Goal: Check status: Check status

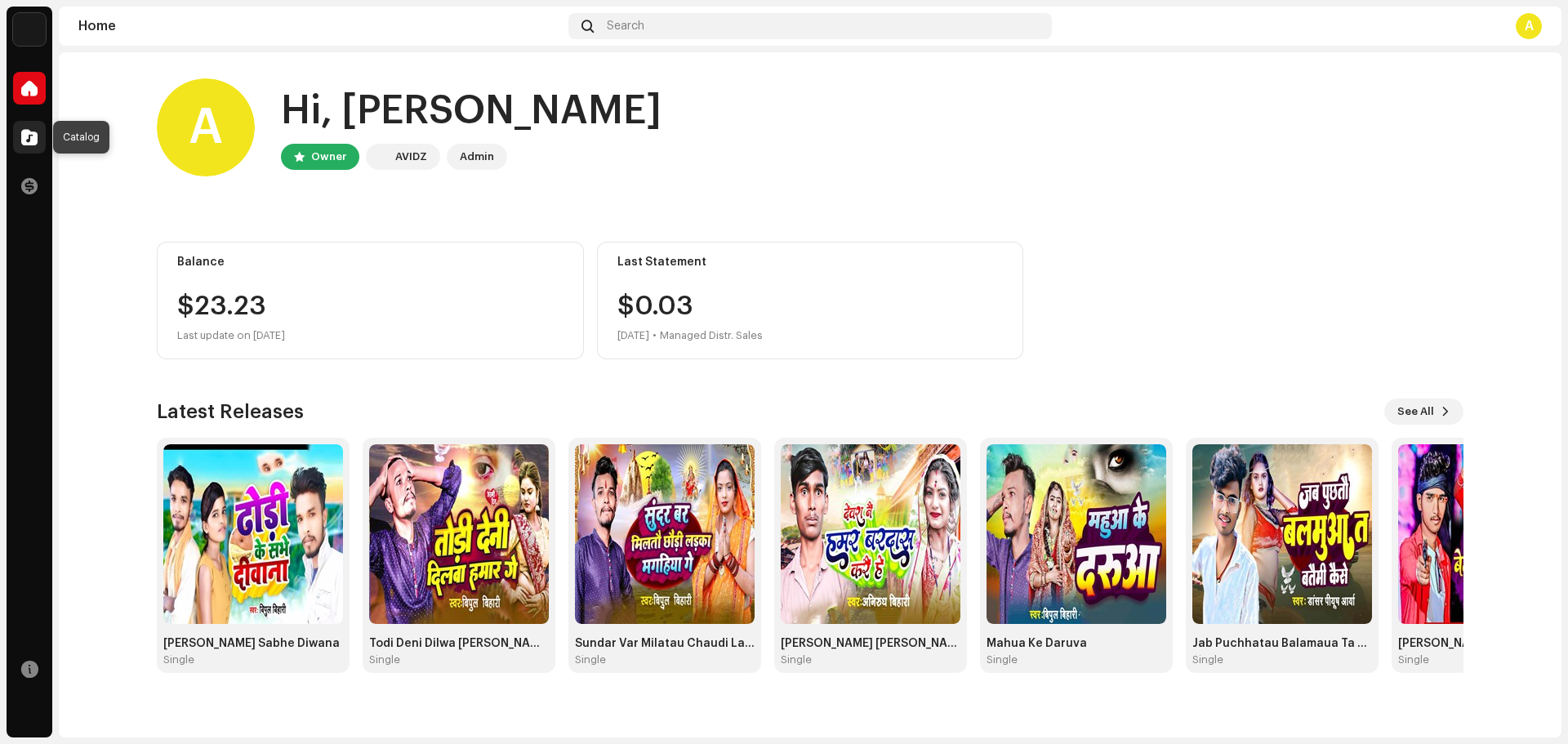
click at [25, 131] on span at bounding box center [30, 137] width 17 height 13
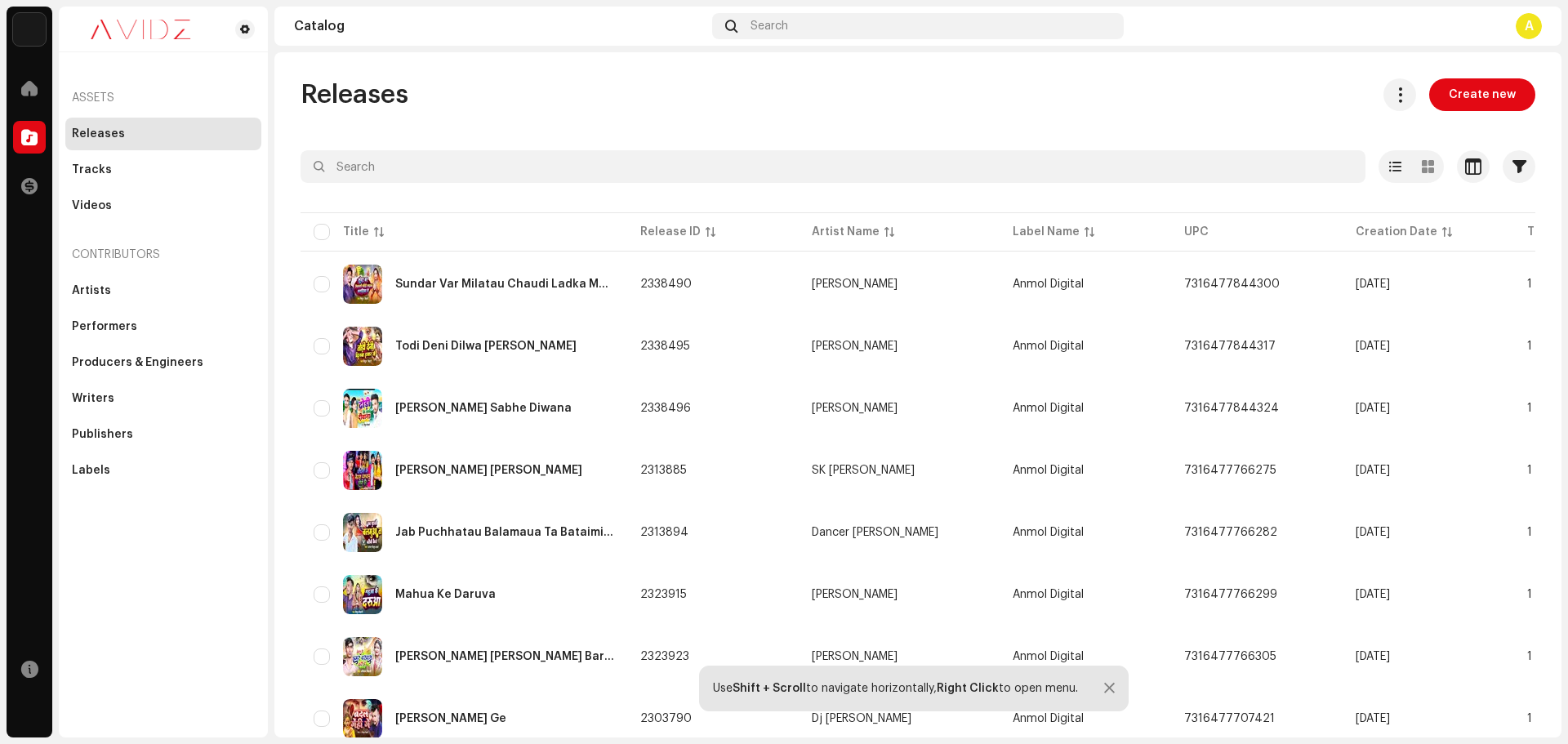
click at [30, 27] on img at bounding box center [30, 30] width 33 height 33
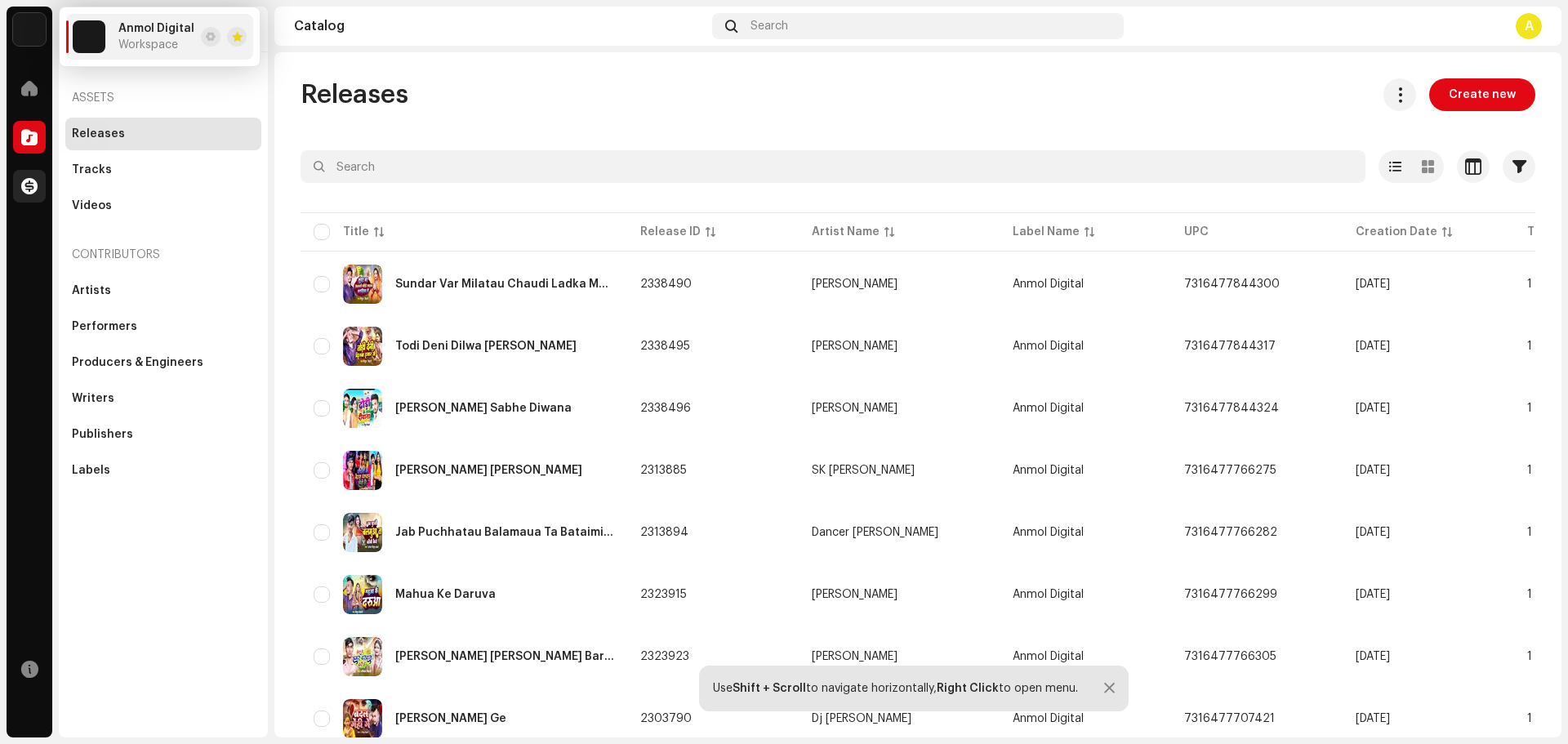
click at [36, 183] on span at bounding box center [30, 186] width 17 height 13
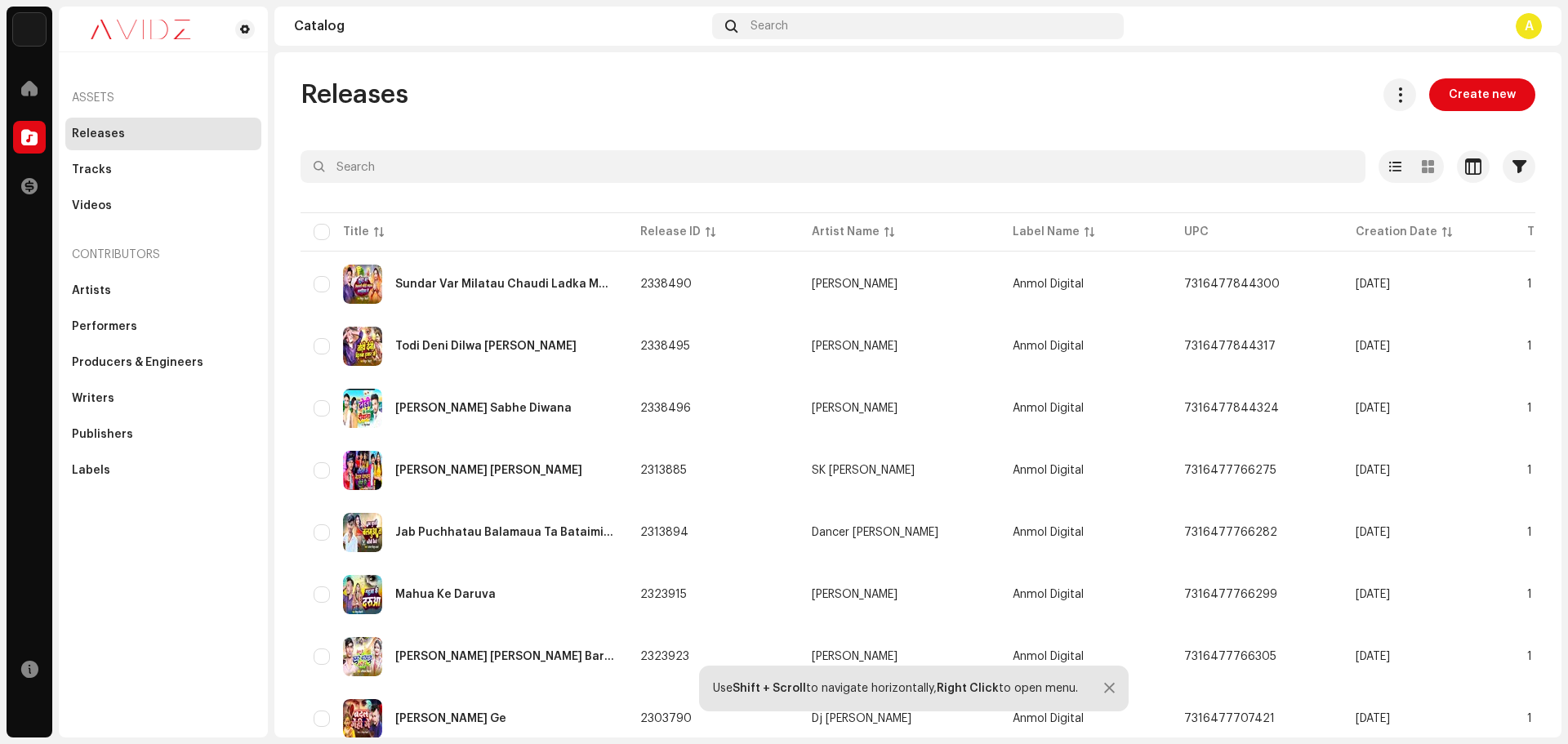
click at [1106, 693] on div at bounding box center [1109, 689] width 11 height 13
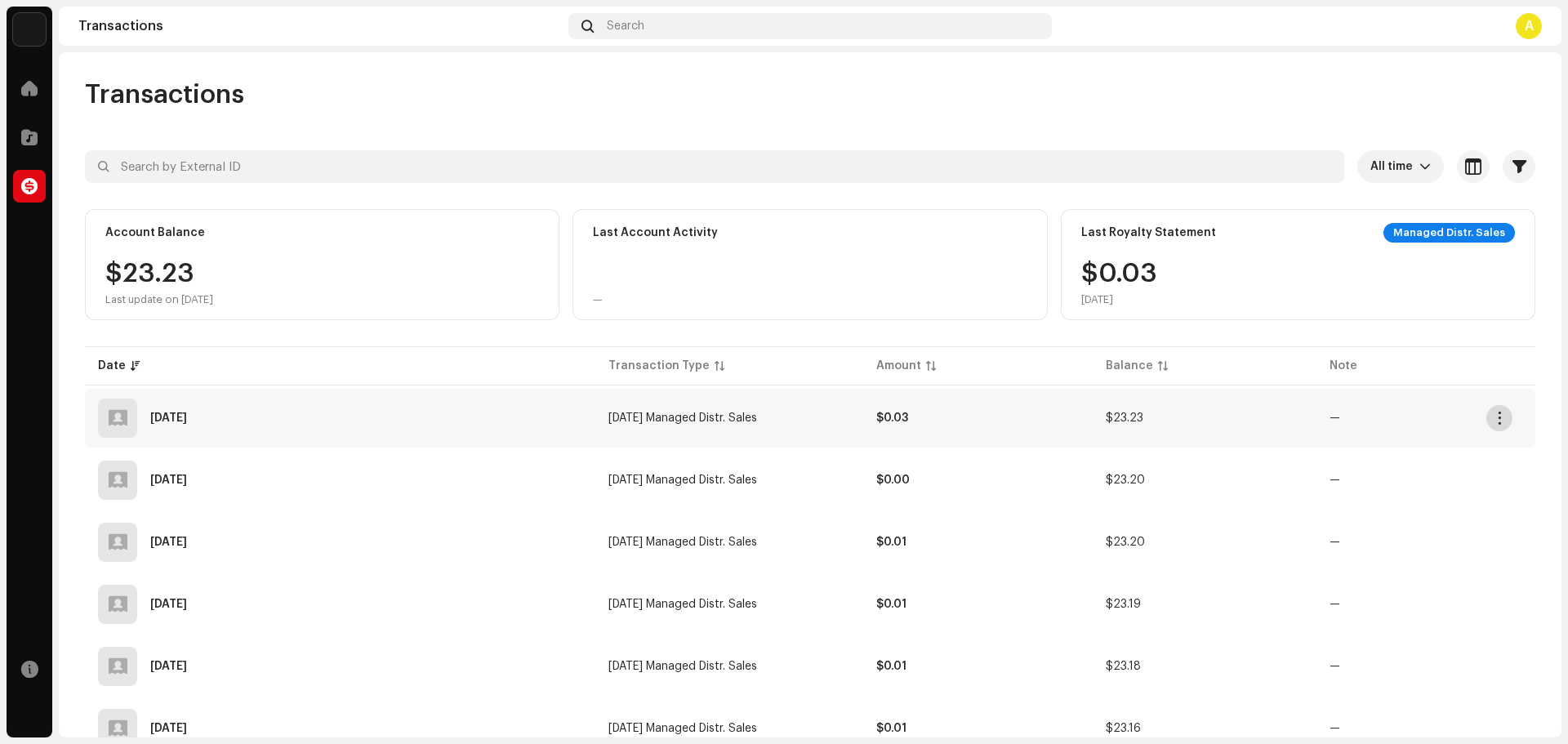
click at [1498, 411] on button "button" at bounding box center [1500, 418] width 26 height 26
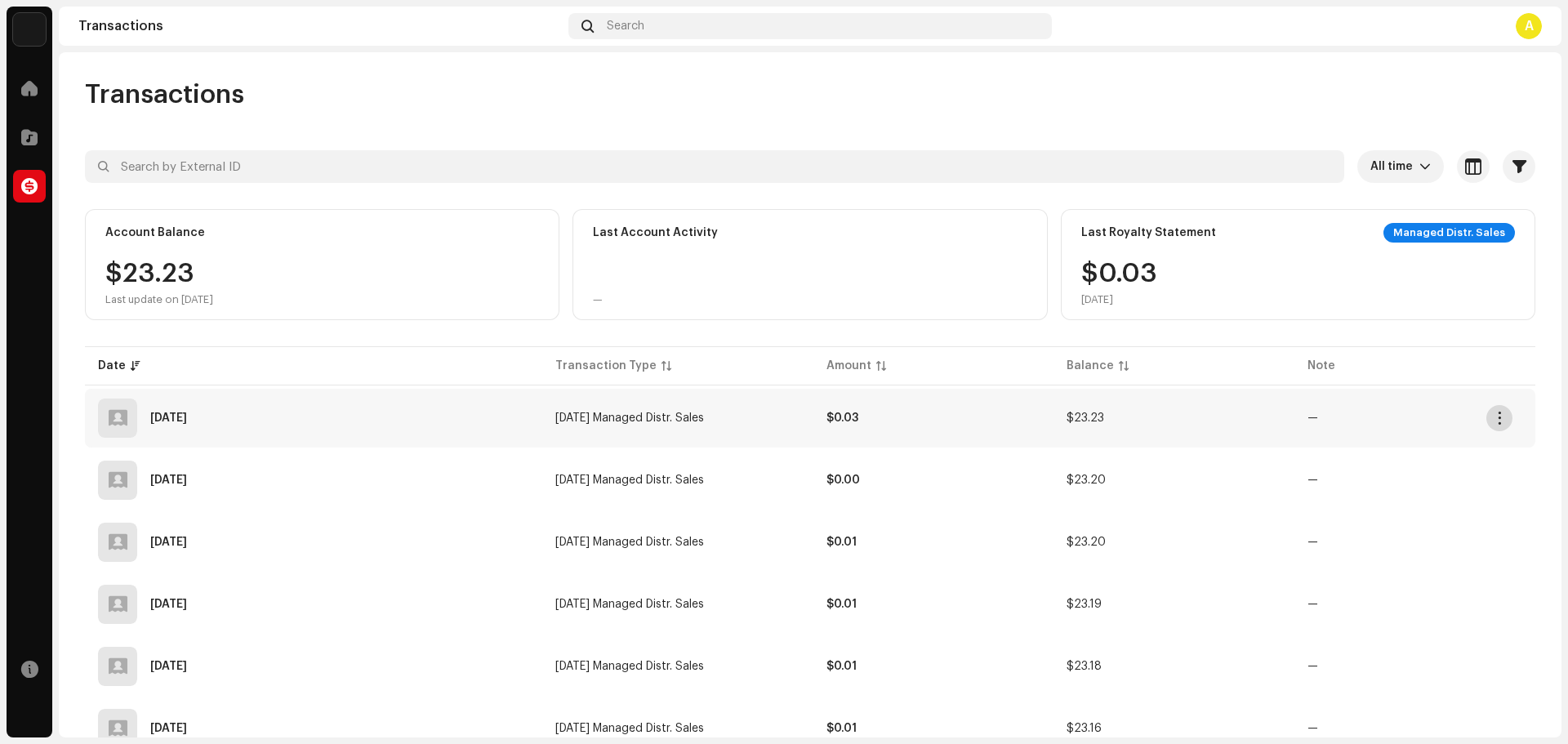
click at [1497, 426] on button "button" at bounding box center [1500, 418] width 26 height 26
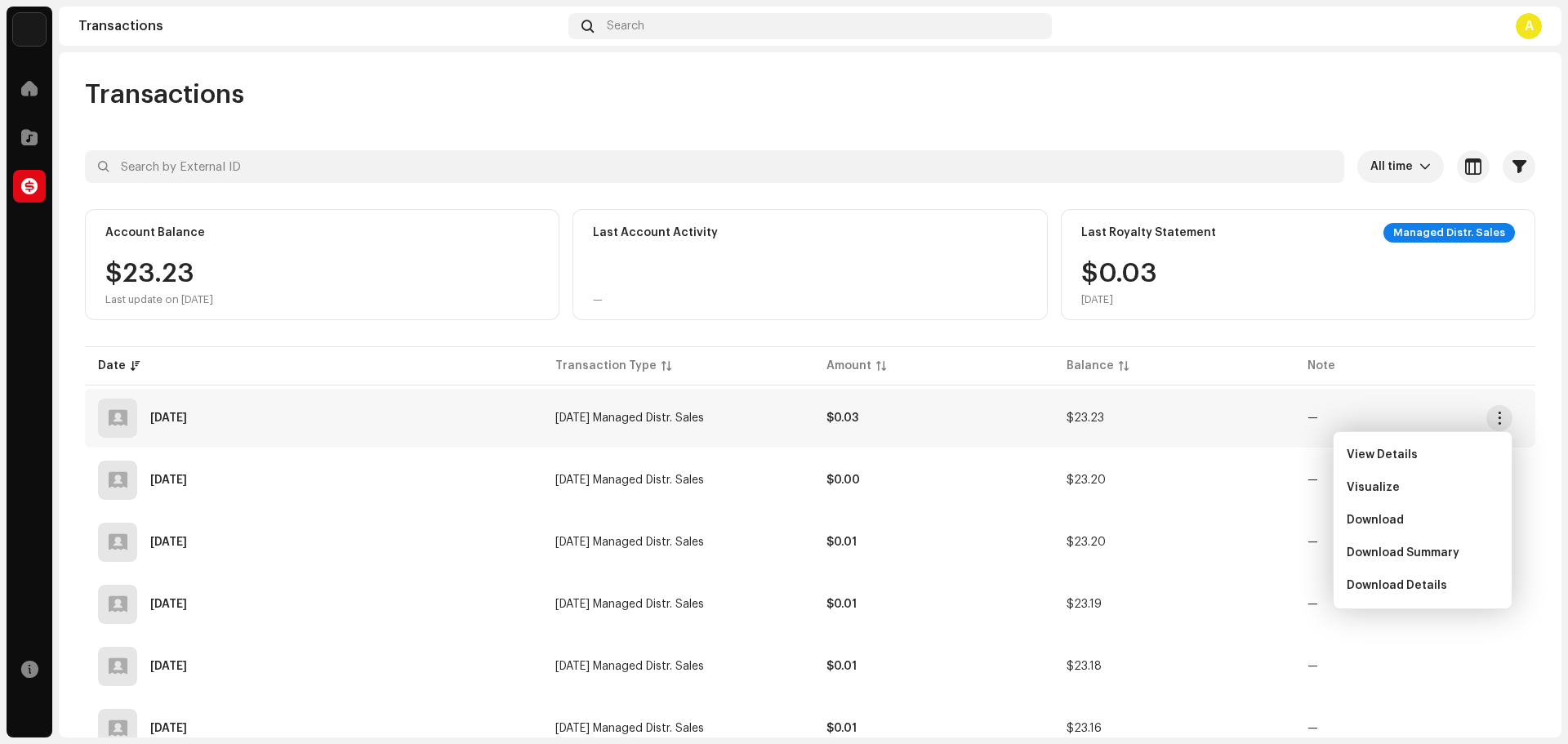
click at [1339, 315] on div "Last Royalty Statement Managed Distr. Sales $0.[DATE]" at bounding box center [1299, 265] width 474 height 111
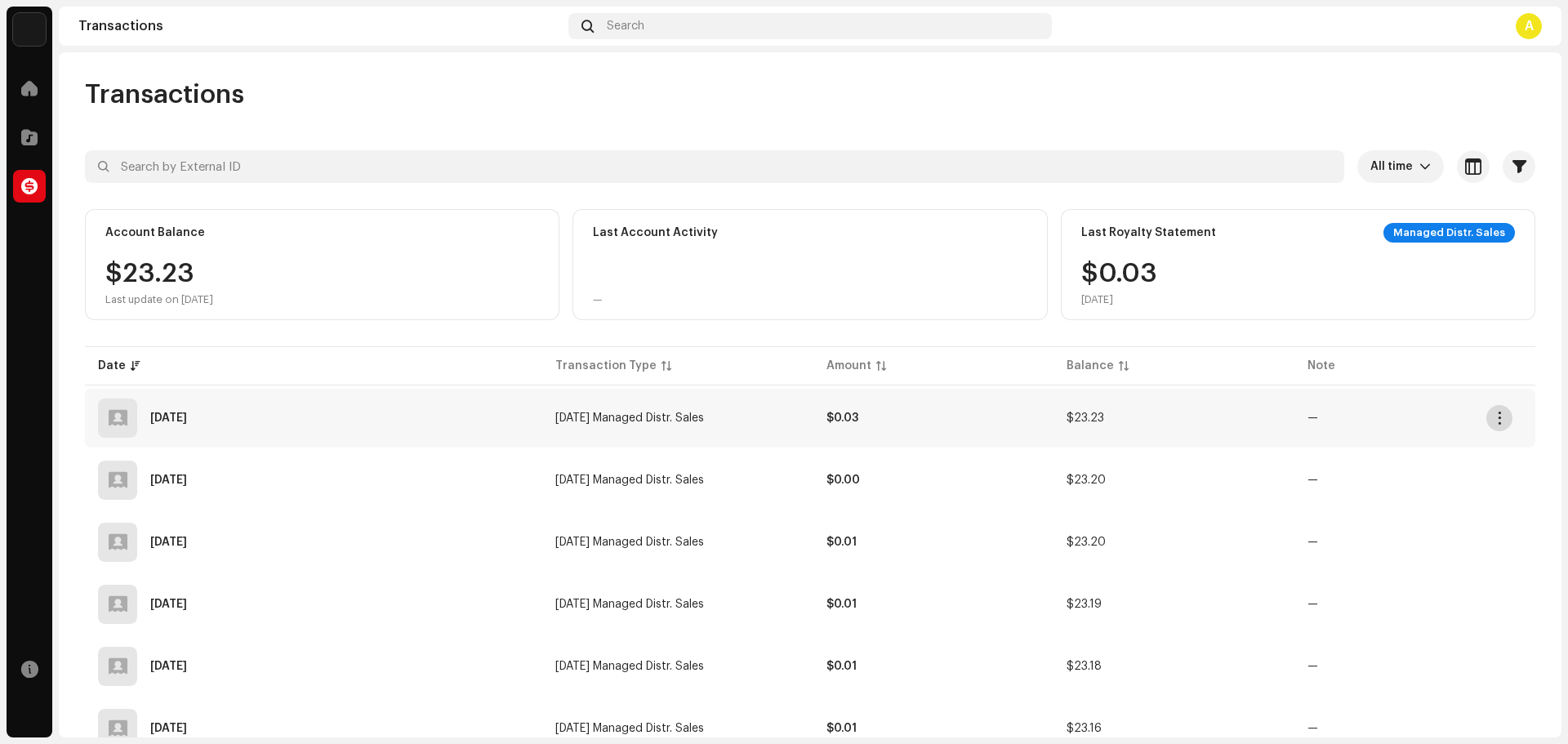
click at [1509, 418] on button "button" at bounding box center [1500, 418] width 26 height 26
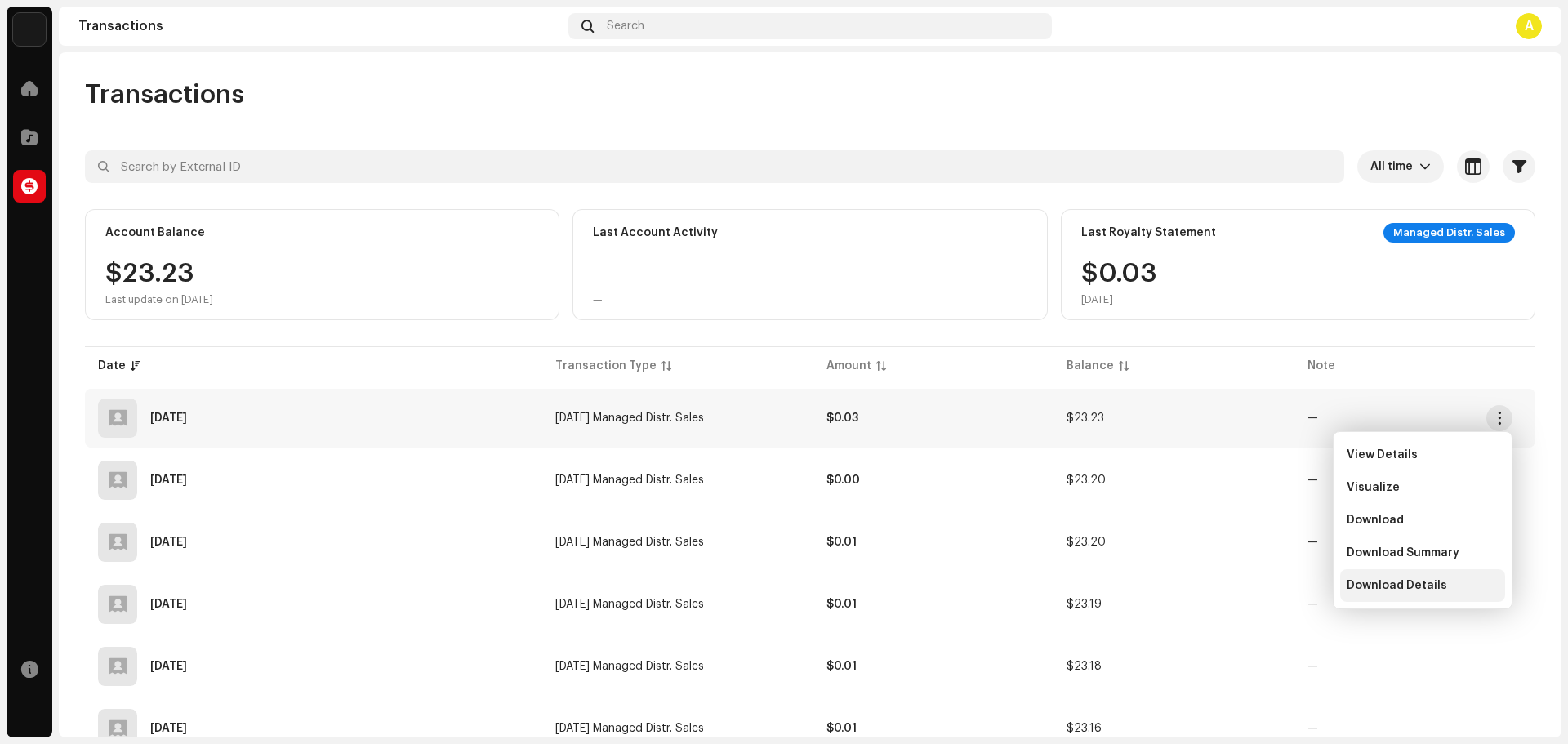
click at [1398, 586] on span "Download Details" at bounding box center [1398, 586] width 101 height 13
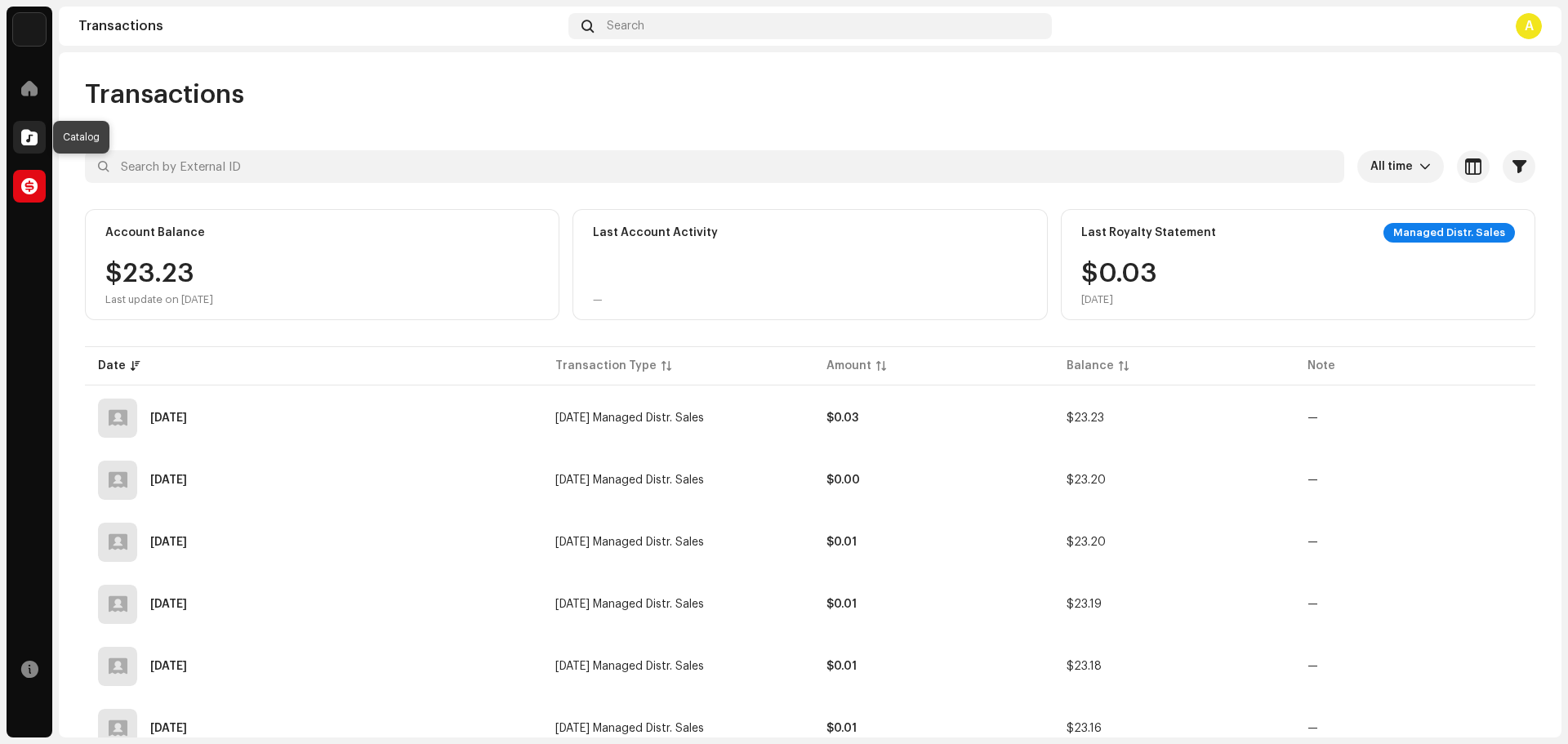
click at [30, 131] on span at bounding box center [30, 137] width 17 height 13
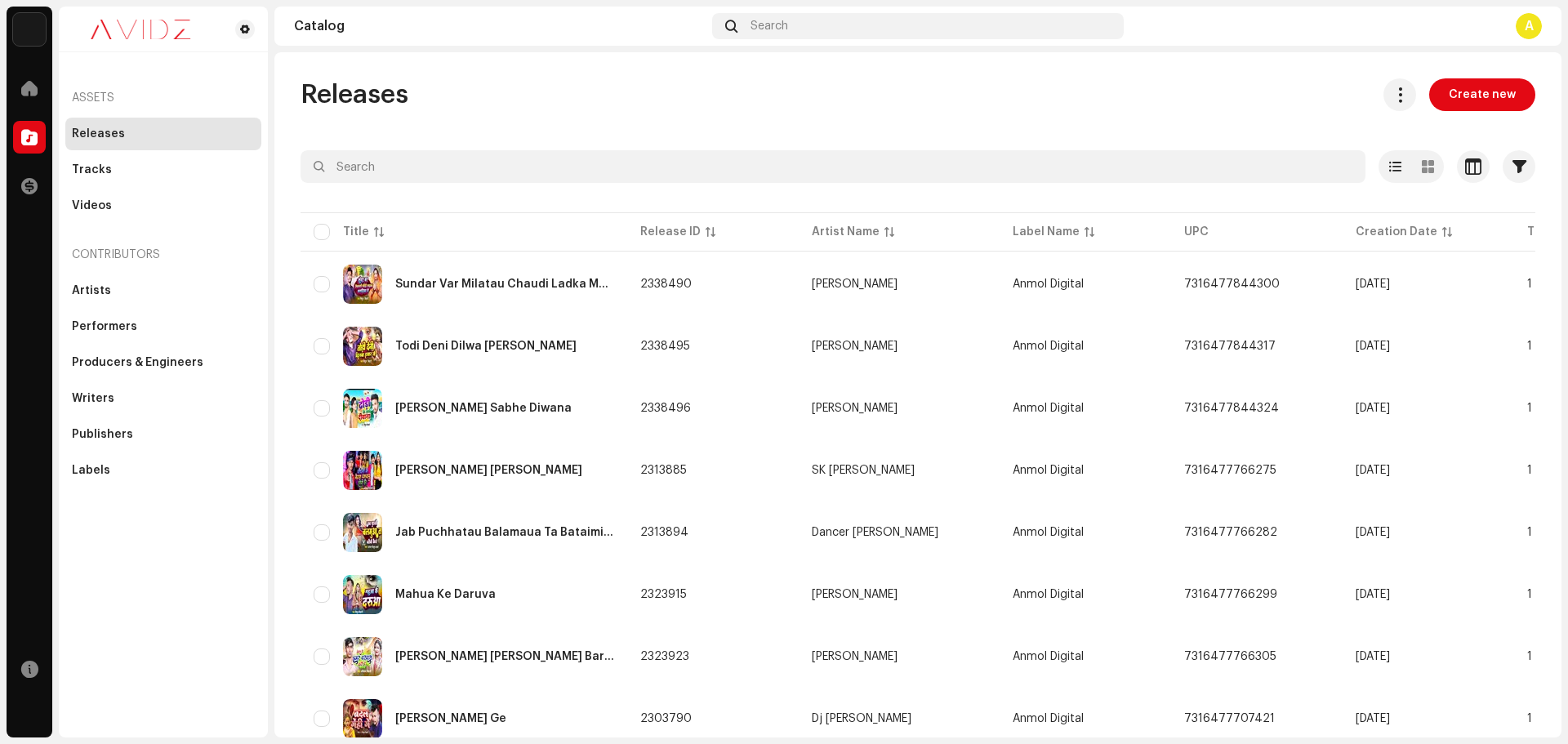
drag, startPoint x: 1567, startPoint y: 228, endPoint x: 1567, endPoint y: 331, distance: 103.0
click at [1567, 331] on div "[PERSON_NAME] Digital Home Catalog Transactions Resources Assets Releases Track…" at bounding box center [784, 372] width 1568 height 744
click at [1199, 81] on div "Releases Create new" at bounding box center [918, 95] width 1235 height 33
click at [151, 384] on div "Writers" at bounding box center [163, 398] width 196 height 33
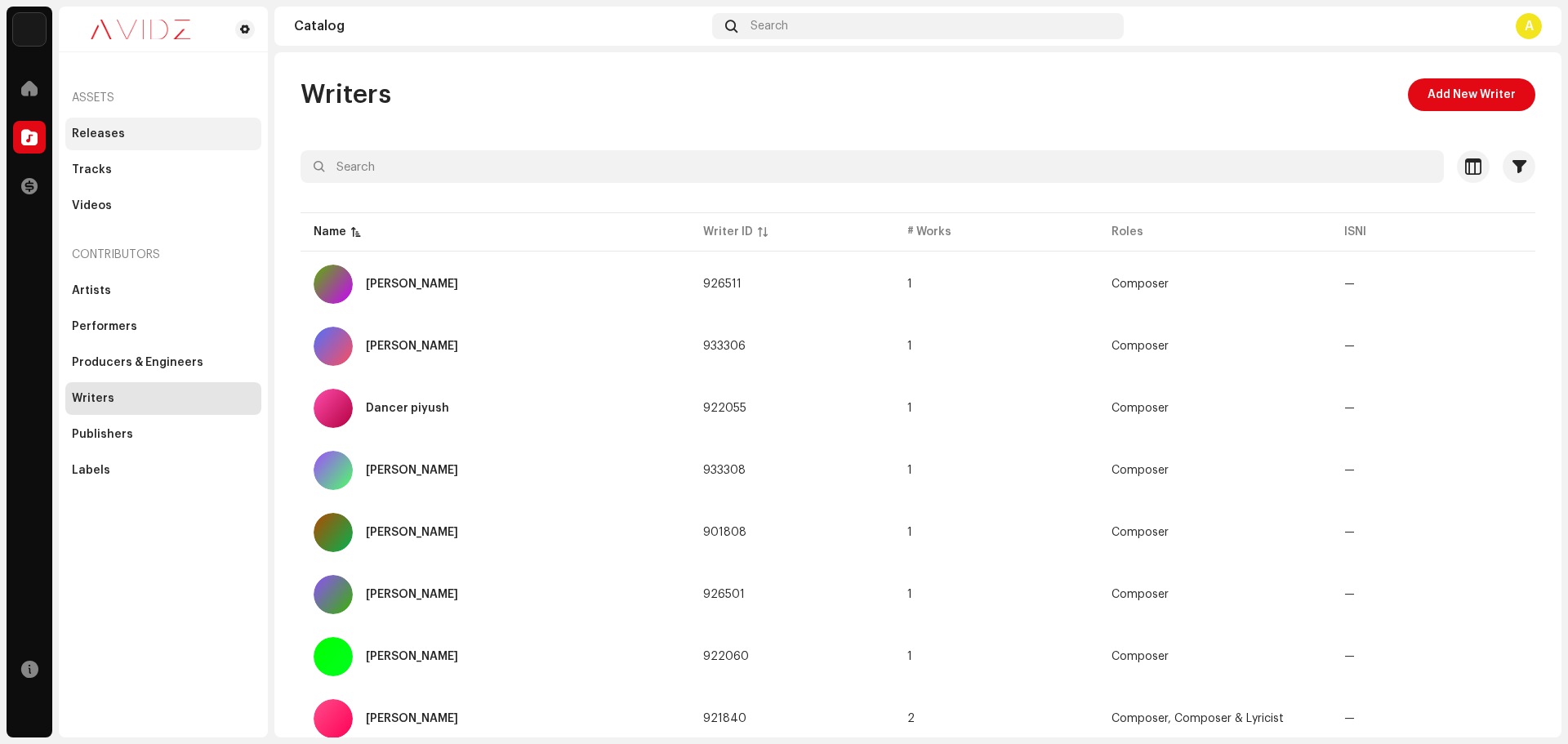
click at [114, 136] on div "Releases" at bounding box center [98, 134] width 53 height 13
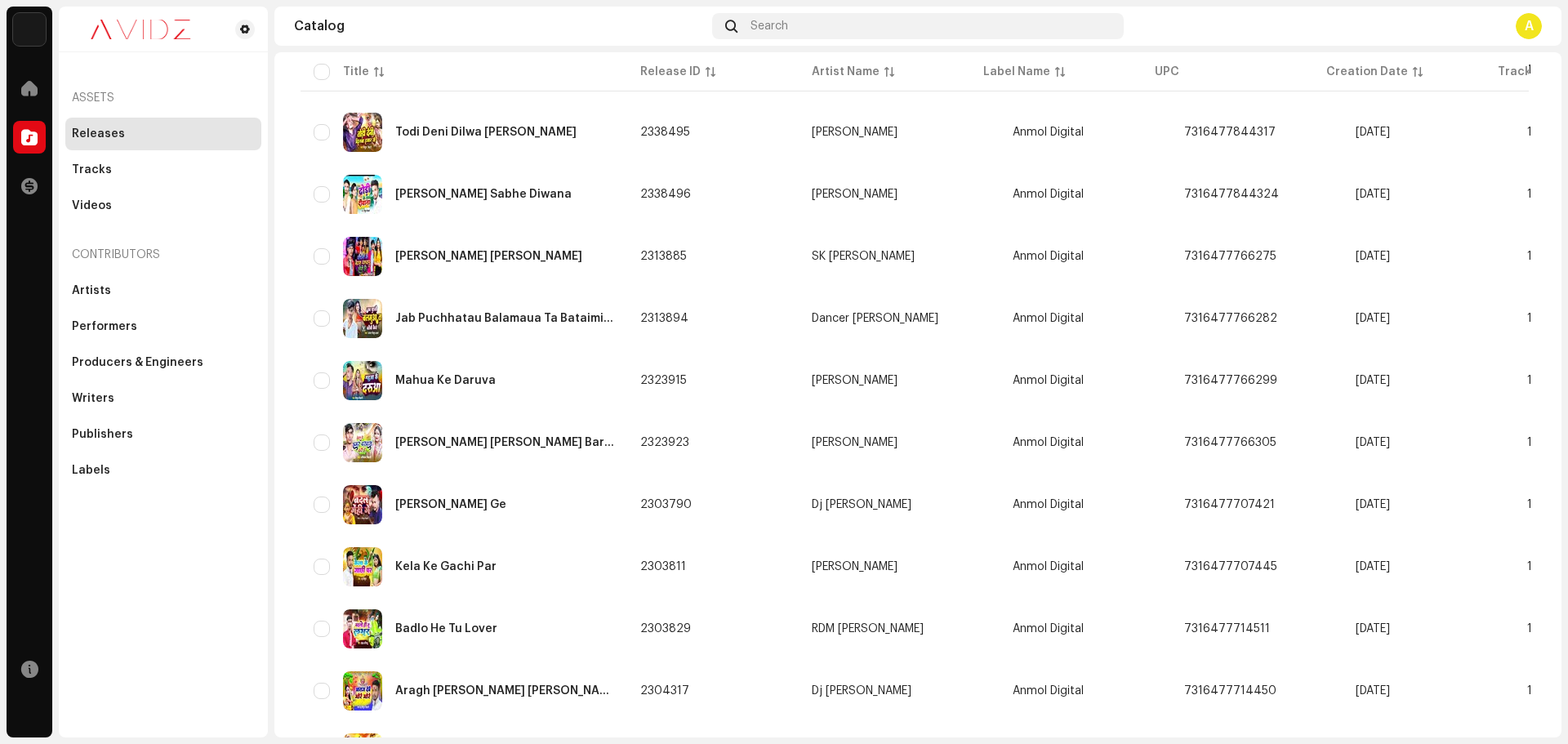
scroll to position [1057, 0]
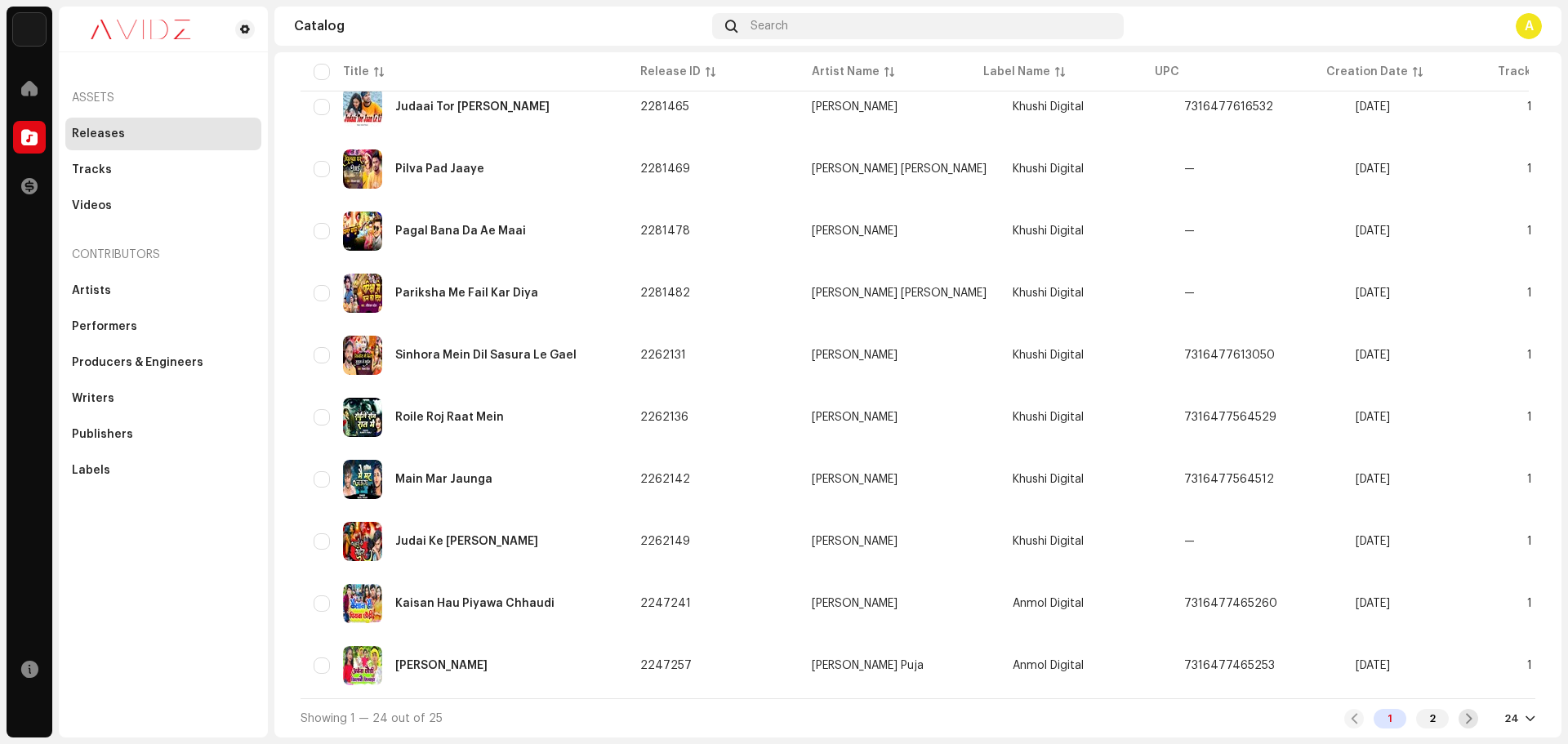
click at [1464, 719] on span at bounding box center [1469, 719] width 11 height 13
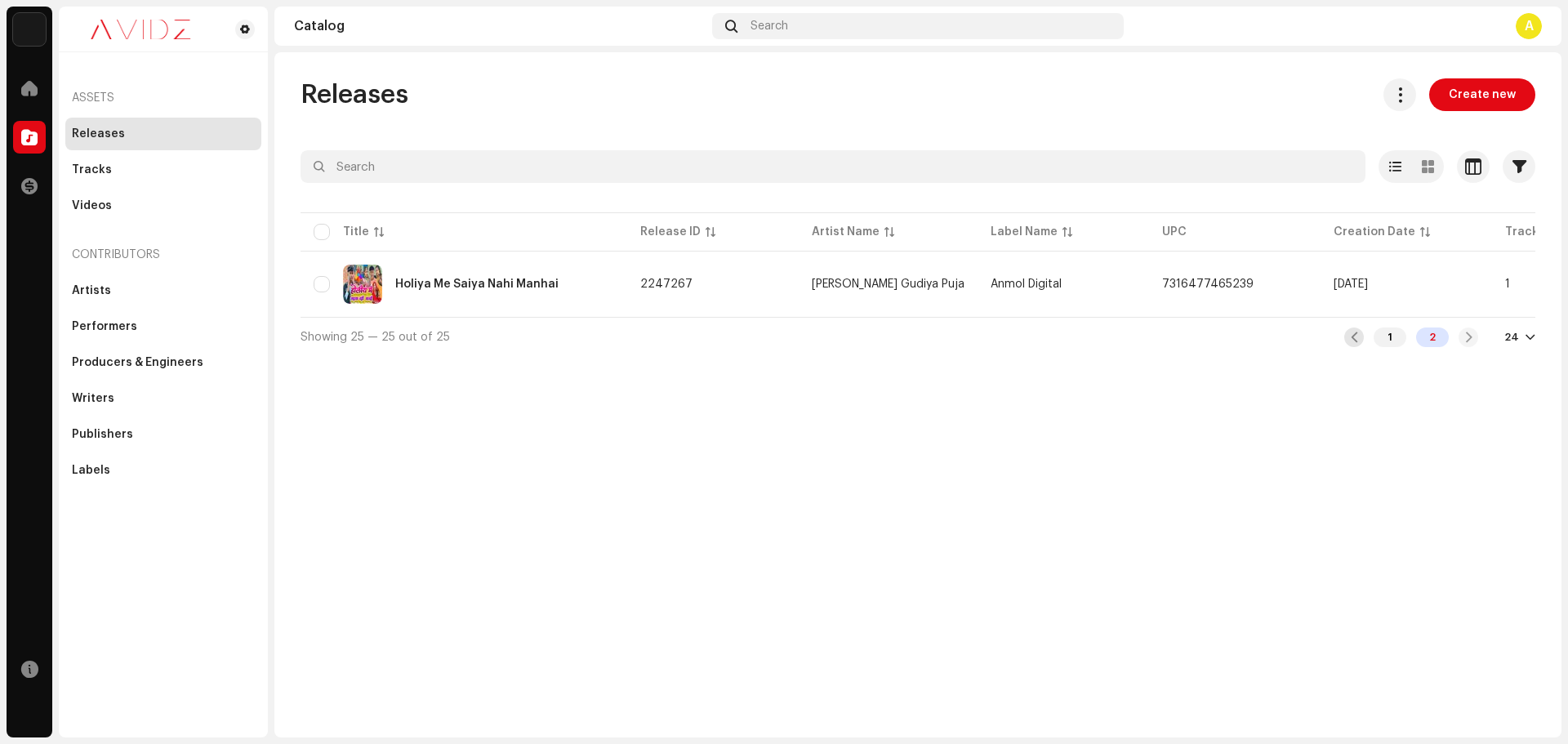
click at [1359, 342] on span at bounding box center [1355, 337] width 11 height 13
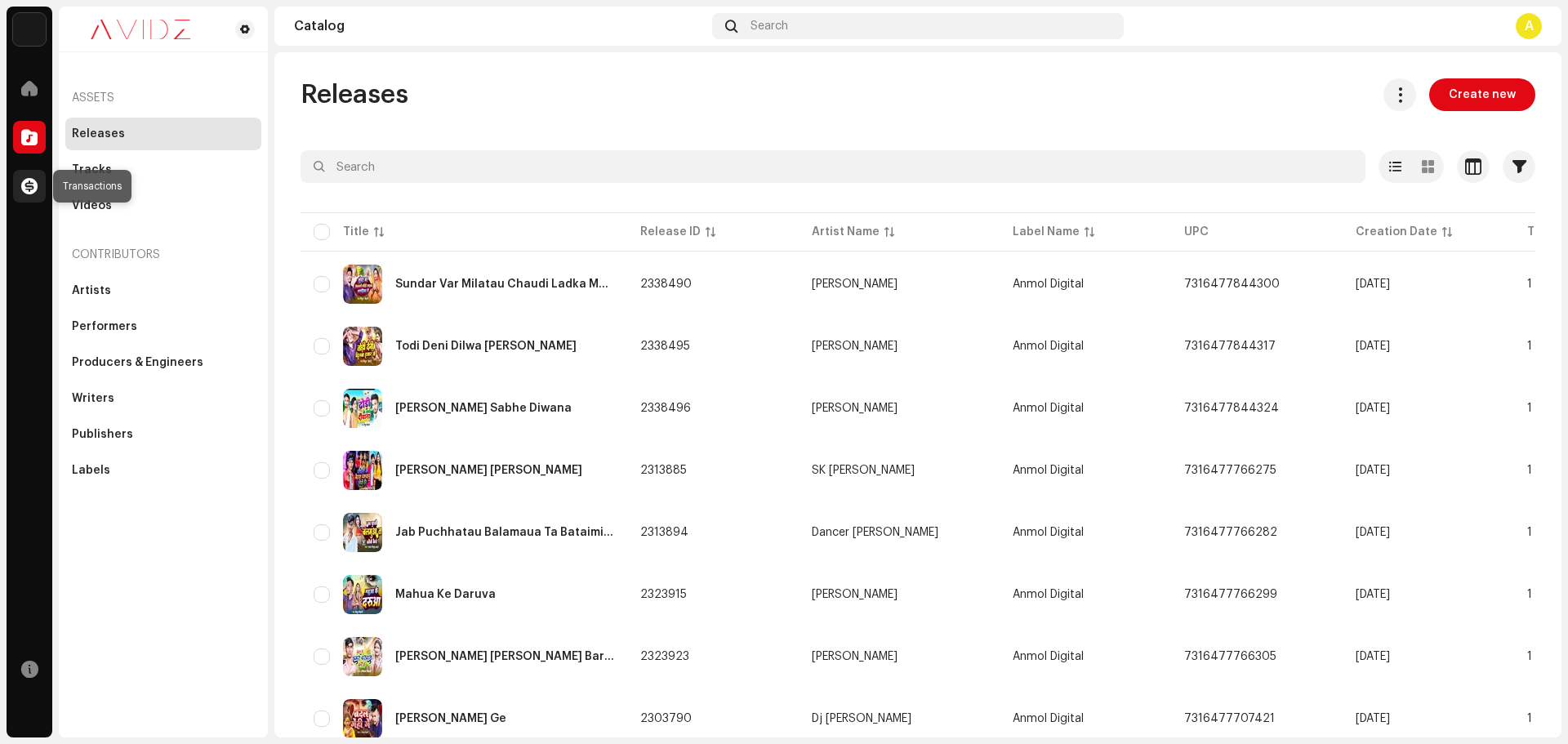
click at [36, 190] on span at bounding box center [30, 186] width 17 height 13
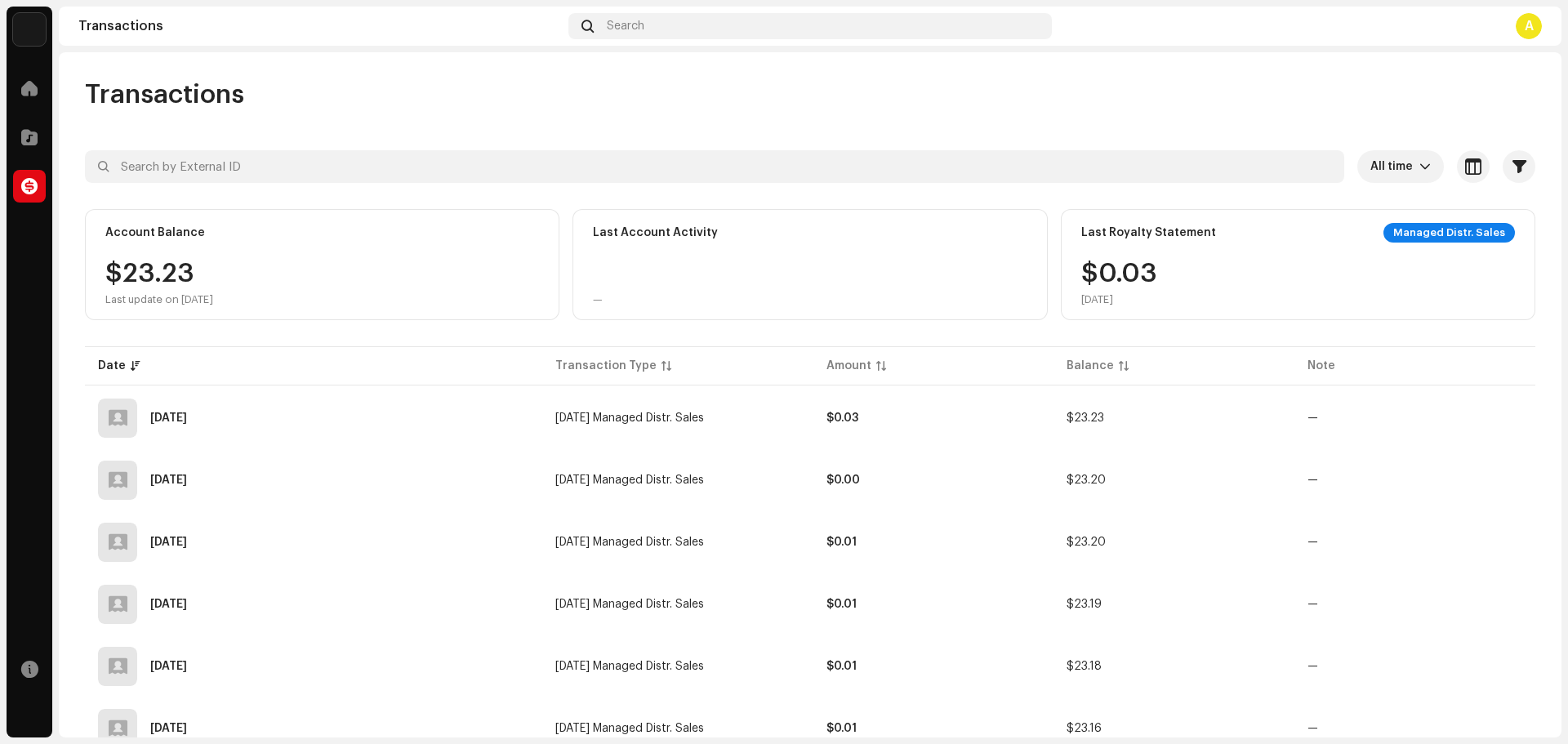
scroll to position [502, 0]
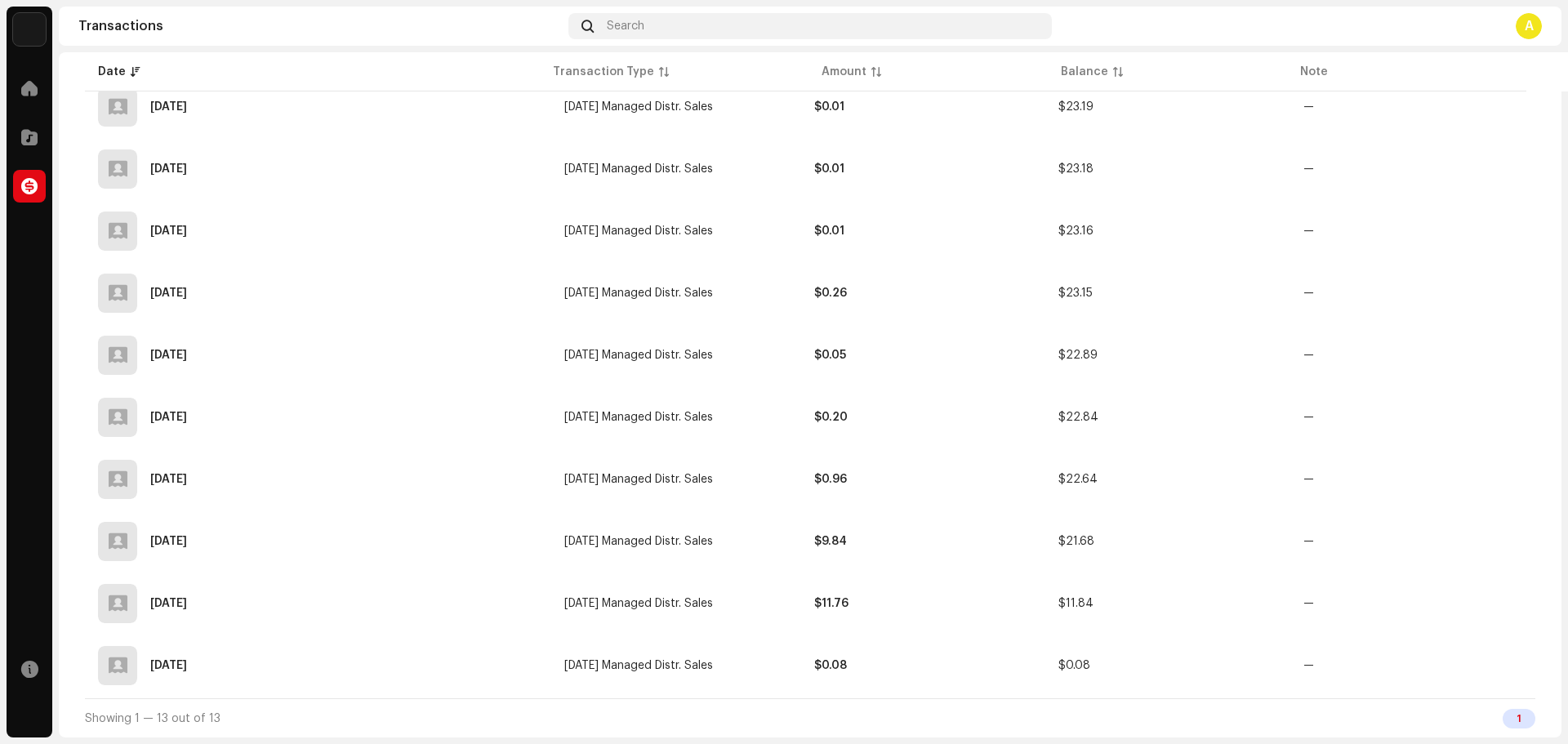
click at [1517, 722] on div "1" at bounding box center [1519, 719] width 33 height 20
click at [1308, 729] on div "Showing 1 — 13 out of 13 1" at bounding box center [810, 718] width 1451 height 39
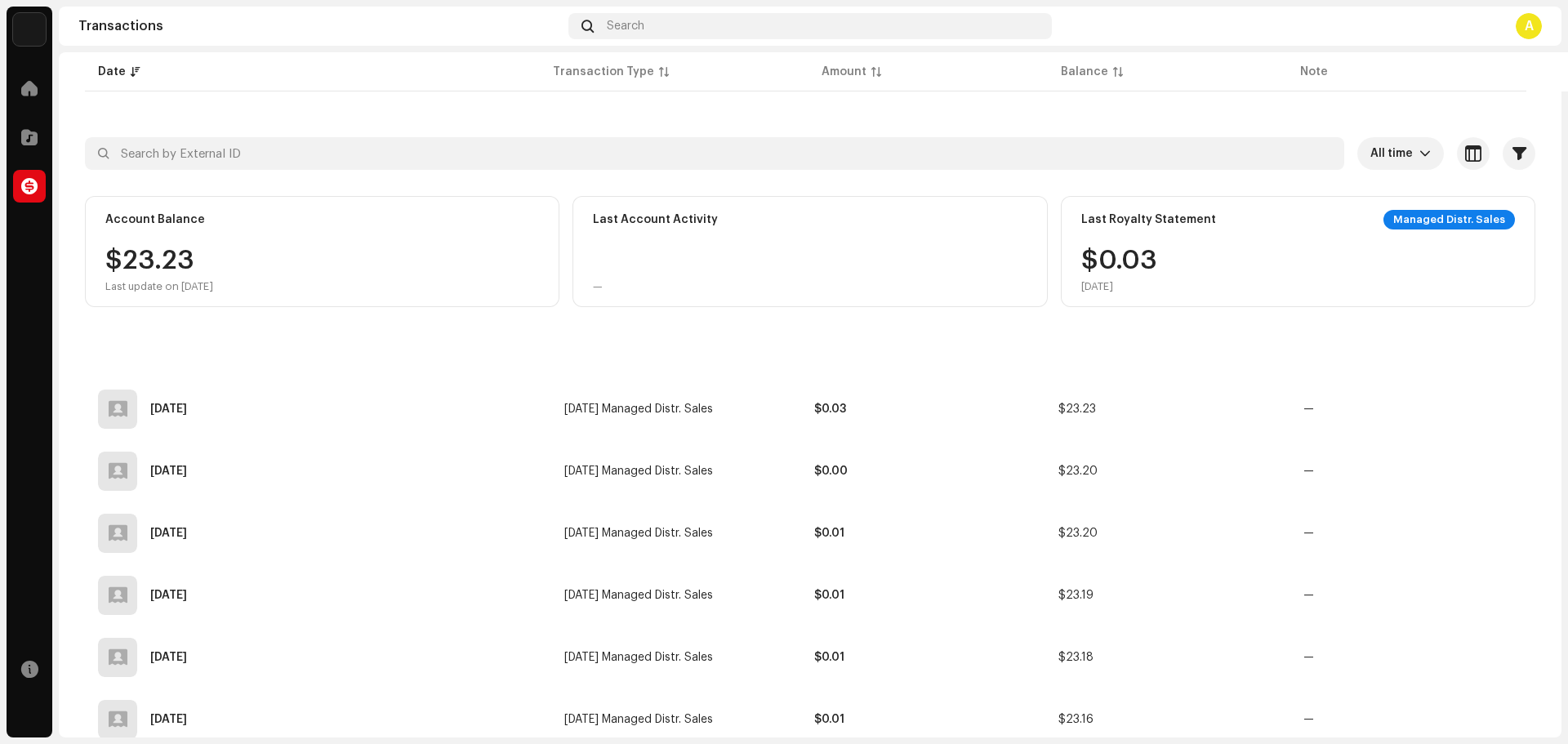
scroll to position [0, 0]
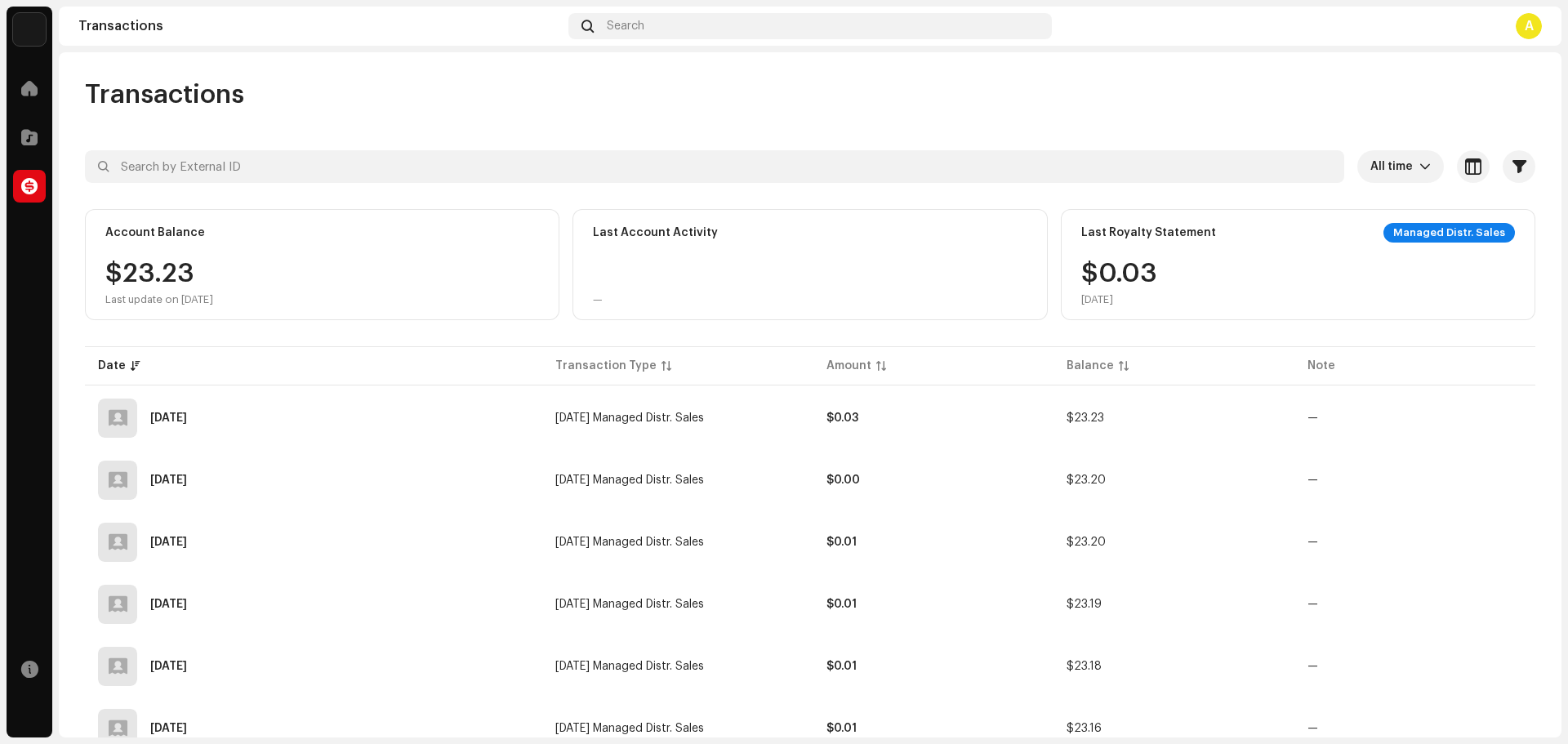
click at [1465, 233] on div "Managed Distr. Sales" at bounding box center [1449, 233] width 131 height 20
click at [1393, 175] on span "All time" at bounding box center [1394, 167] width 49 height 33
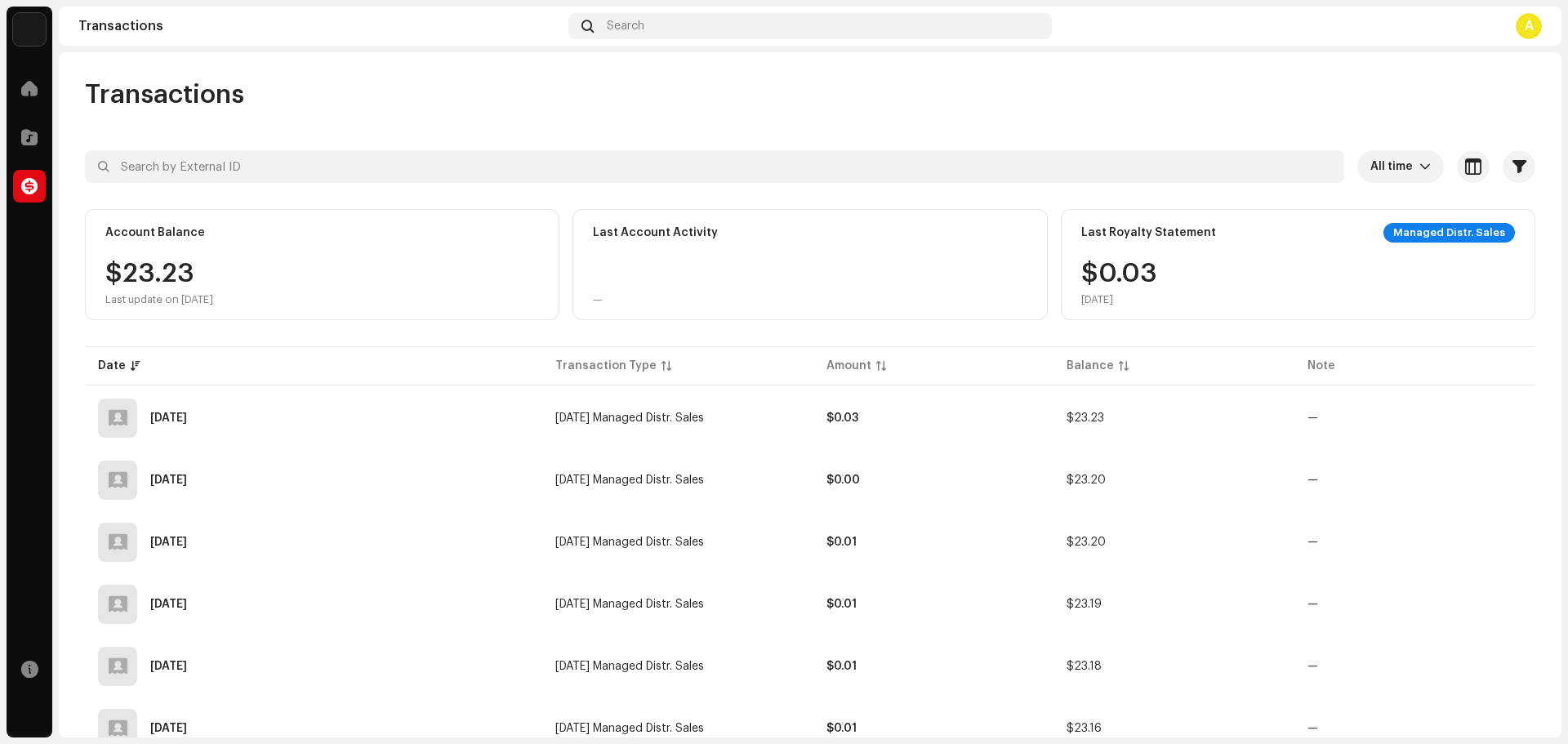
click at [1530, 21] on div "A" at bounding box center [1529, 26] width 26 height 26
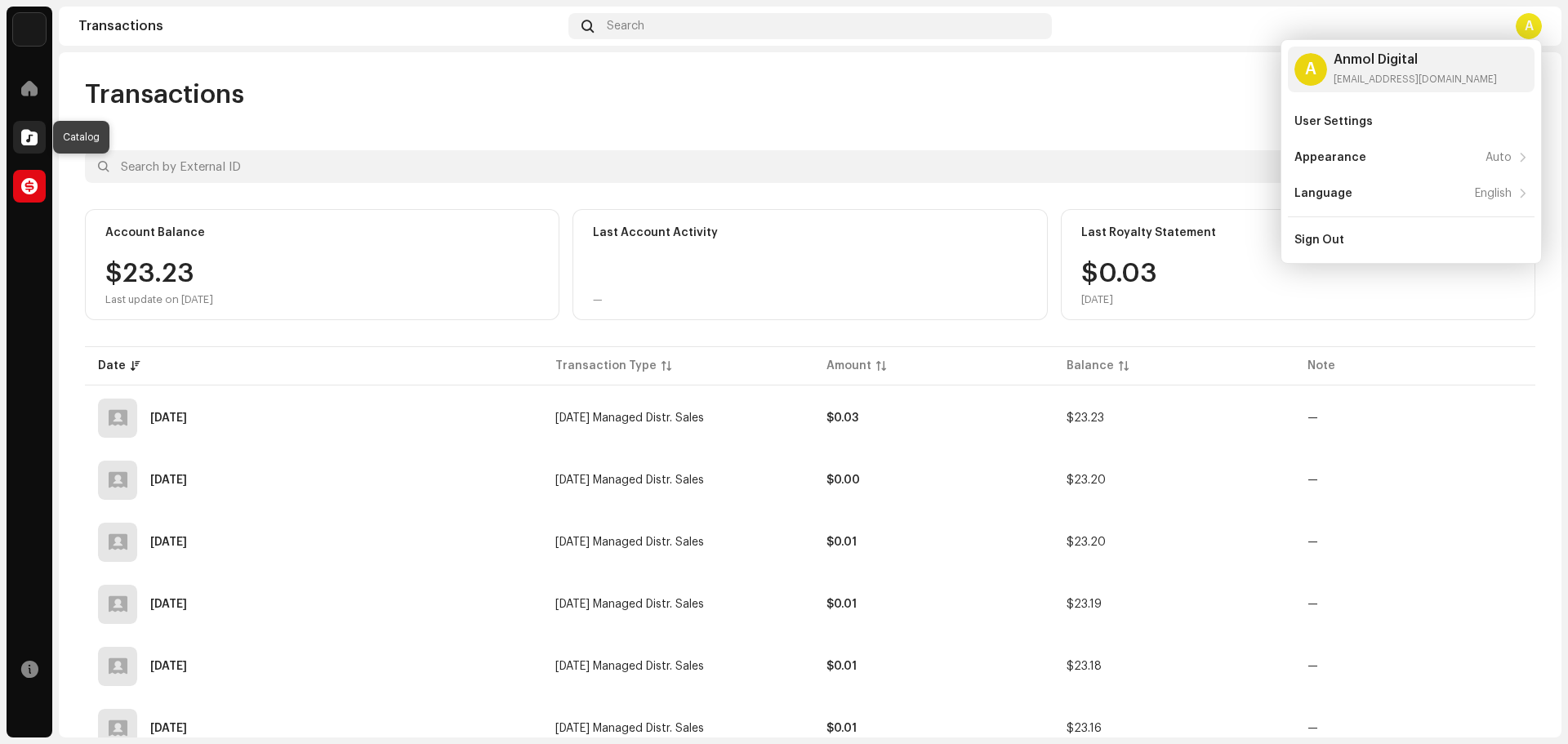
click at [34, 127] on div at bounding box center [30, 137] width 33 height 33
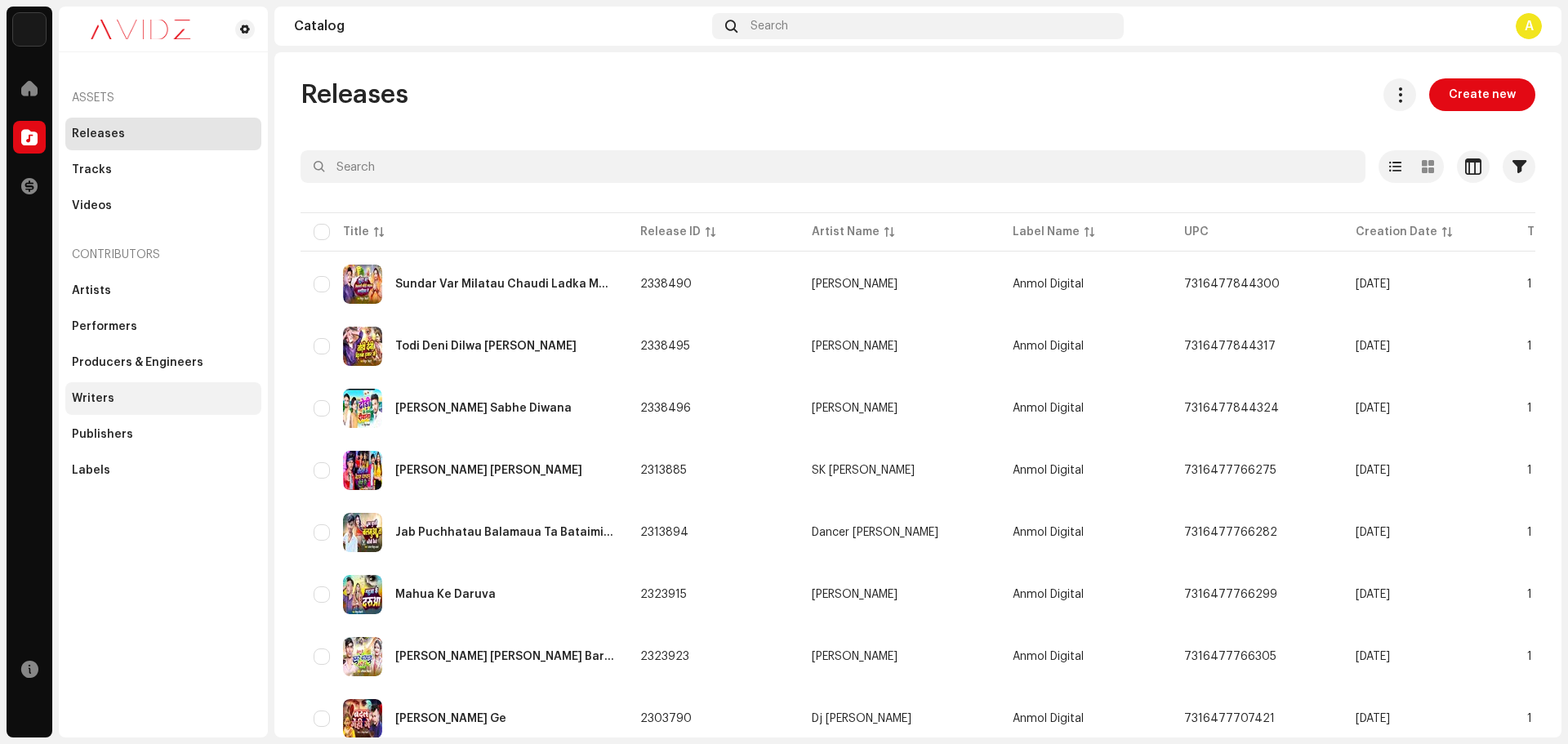
click at [122, 397] on div "Writers" at bounding box center [163, 398] width 183 height 13
